Goal: Information Seeking & Learning: Learn about a topic

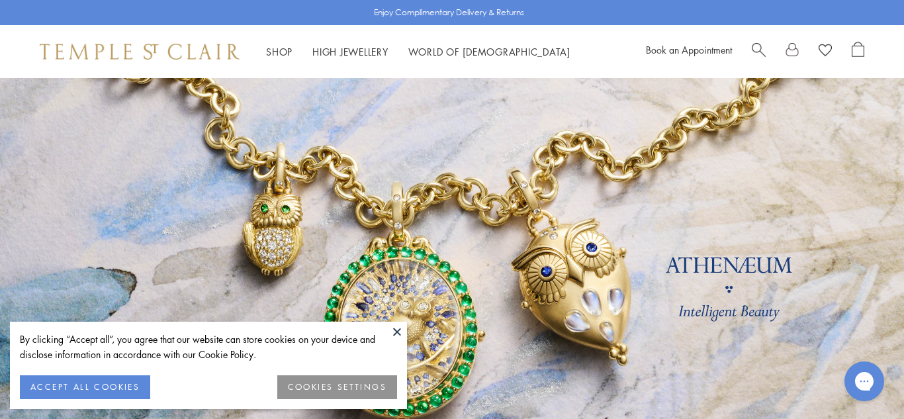
click at [324, 382] on button "COOKIES SETTINGS" at bounding box center [337, 387] width 120 height 24
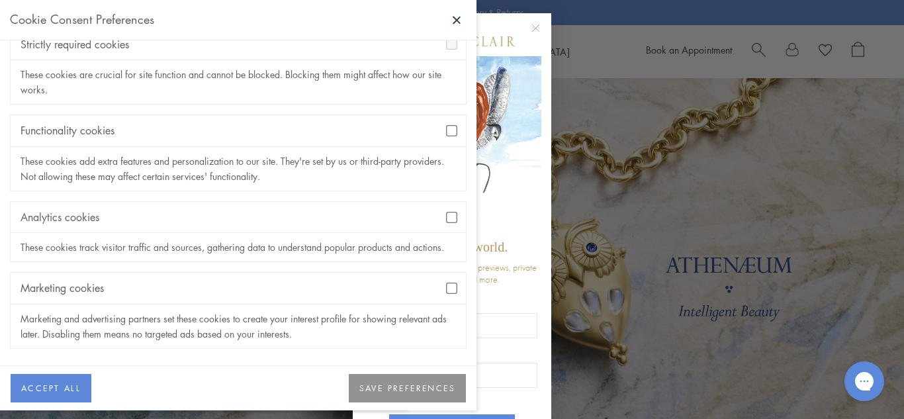
scroll to position [68, 0]
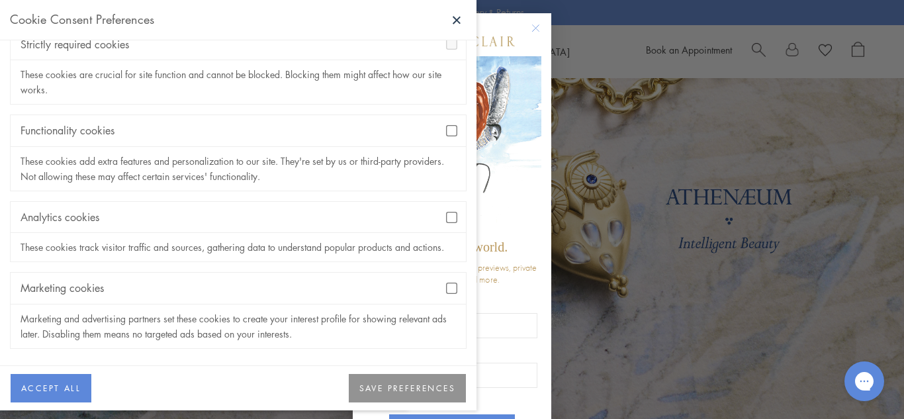
click at [406, 382] on button "SAVE PREFERENCES" at bounding box center [407, 388] width 117 height 29
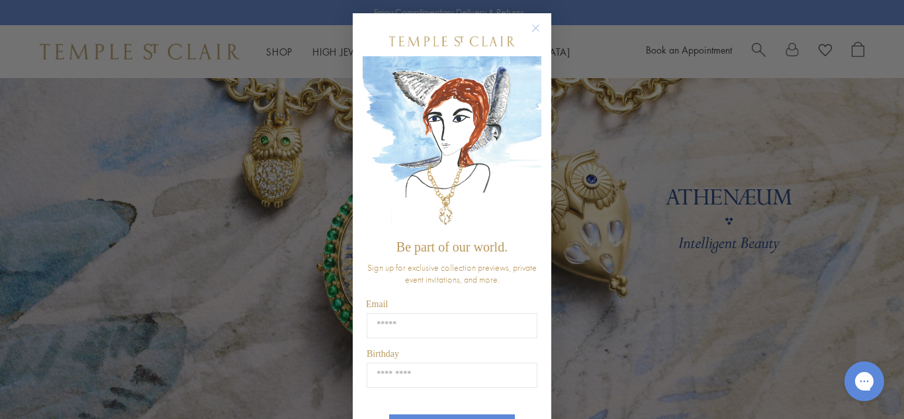
click at [539, 24] on circle "Close dialog" at bounding box center [536, 29] width 16 height 16
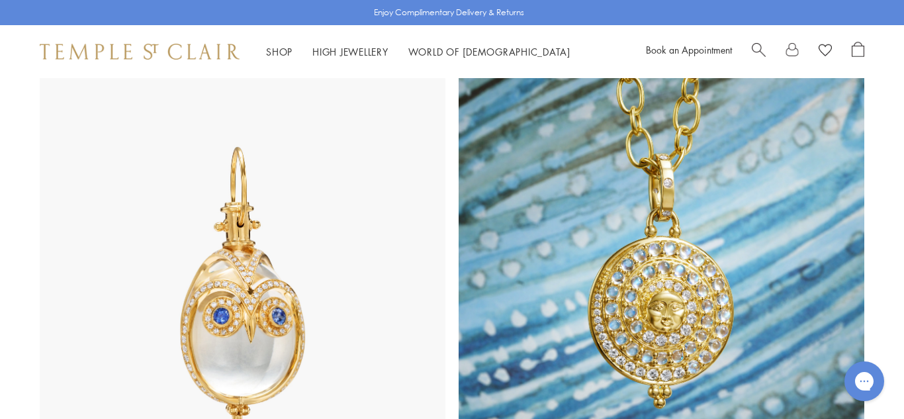
scroll to position [641, 0]
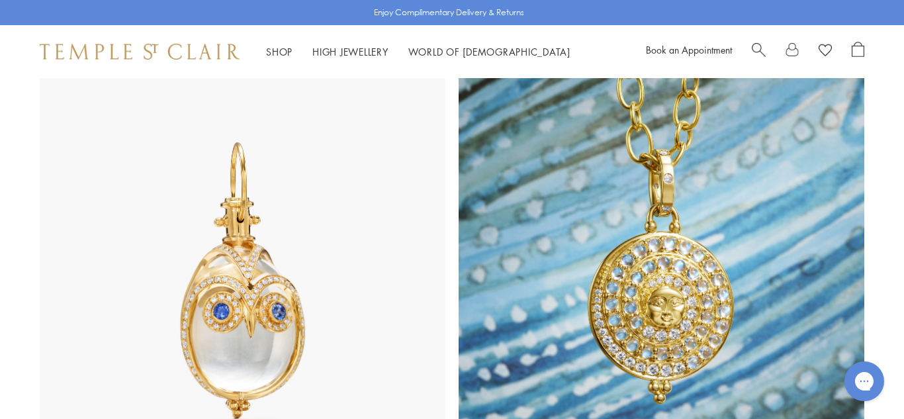
click at [348, 250] on img at bounding box center [243, 275] width 406 height 406
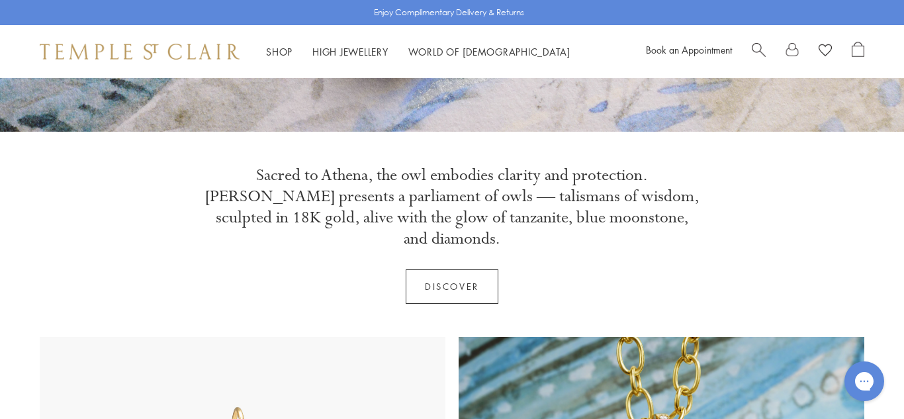
scroll to position [359, 0]
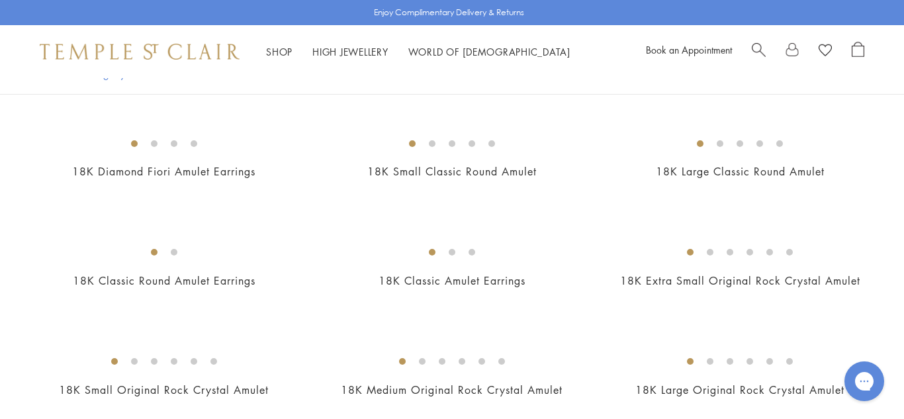
scroll to position [550, 0]
click at [0, 0] on img at bounding box center [0, 0] width 0 height 0
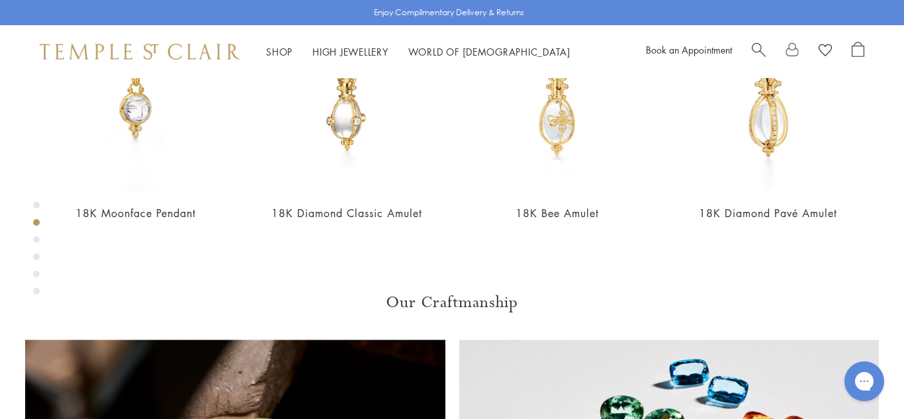
scroll to position [590, 0]
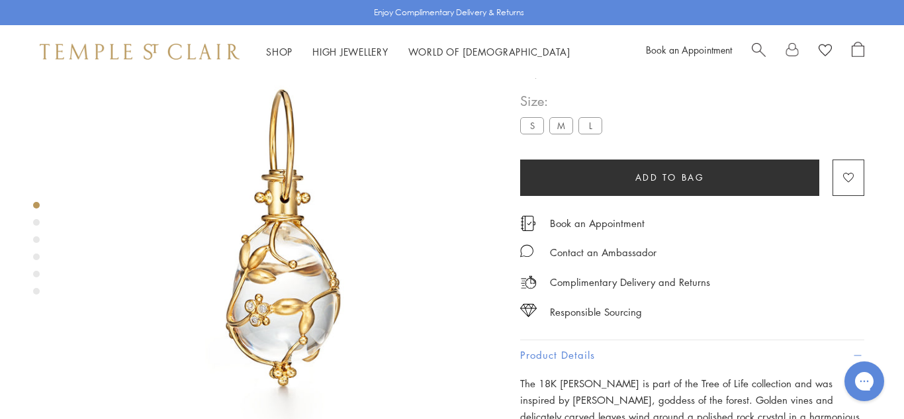
scroll to position [56, 0]
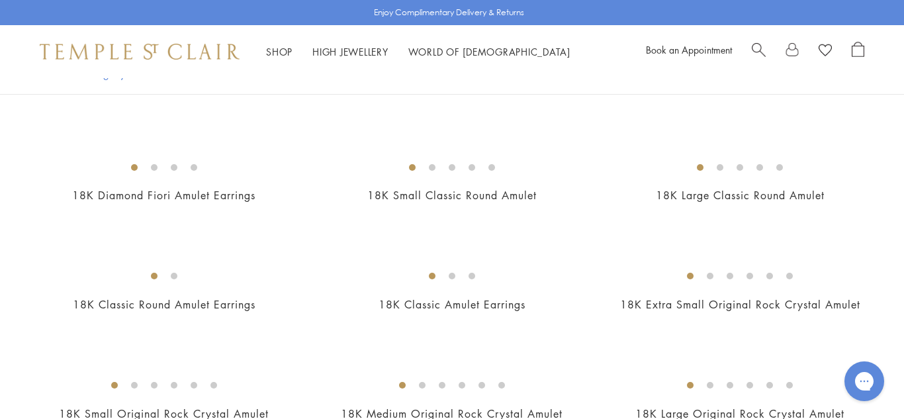
scroll to position [527, 0]
click at [0, 0] on img at bounding box center [0, 0] width 0 height 0
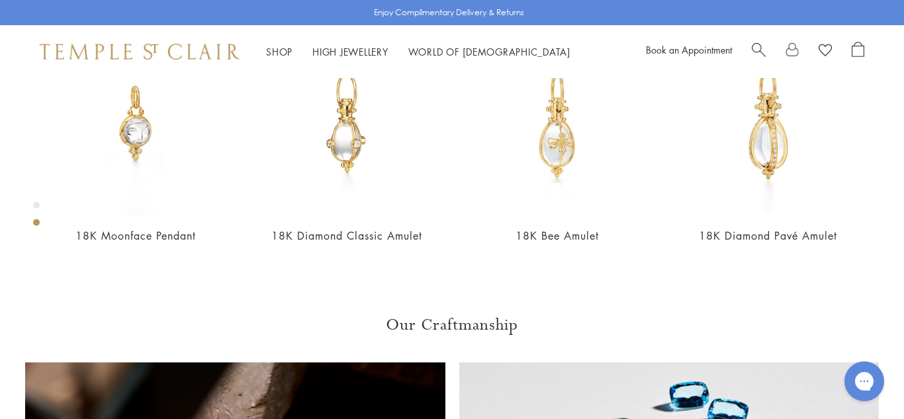
scroll to position [573, 0]
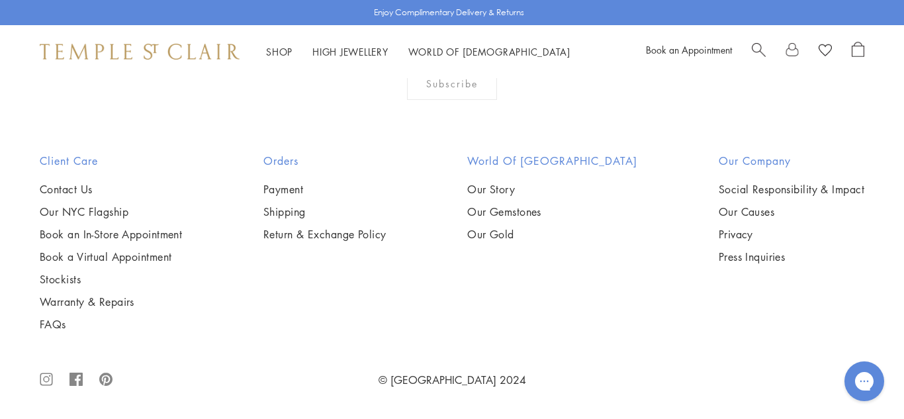
scroll to position [5744, 0]
click at [0, 0] on img at bounding box center [0, 0] width 0 height 0
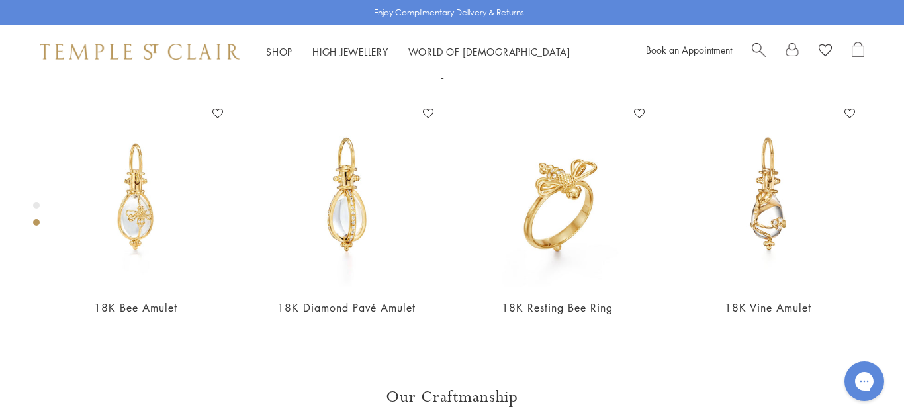
scroll to position [494, 0]
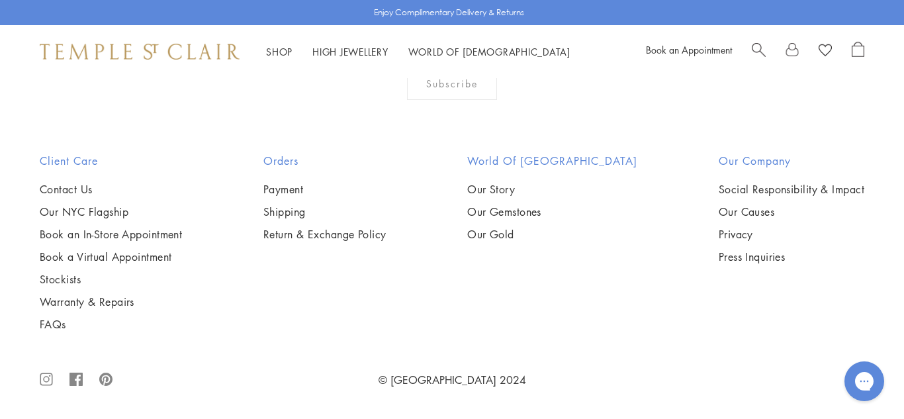
scroll to position [8653, 0]
